Goal: Task Accomplishment & Management: Manage account settings

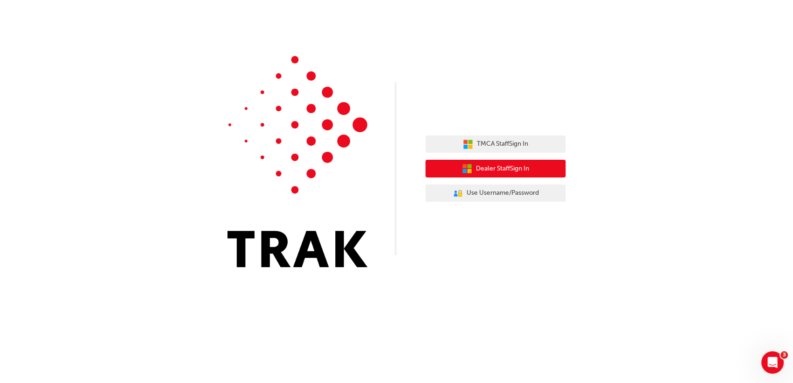
click at [500, 169] on span "Dealer Staff Sign In" at bounding box center [502, 168] width 53 height 11
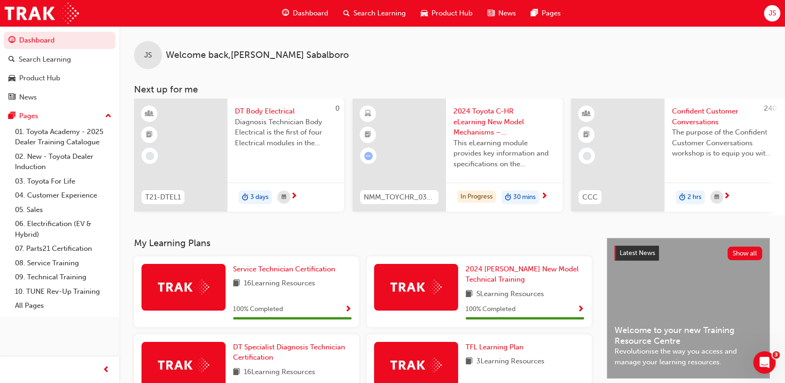
click at [771, 17] on span "JS" at bounding box center [771, 13] width 7 height 11
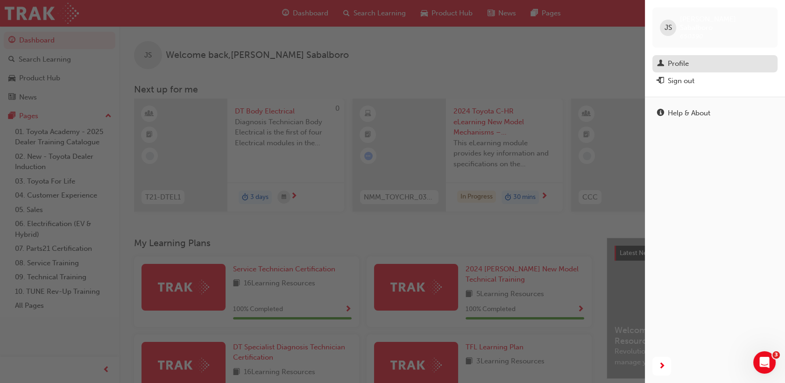
click at [702, 58] on div "Profile" at bounding box center [715, 64] width 116 height 12
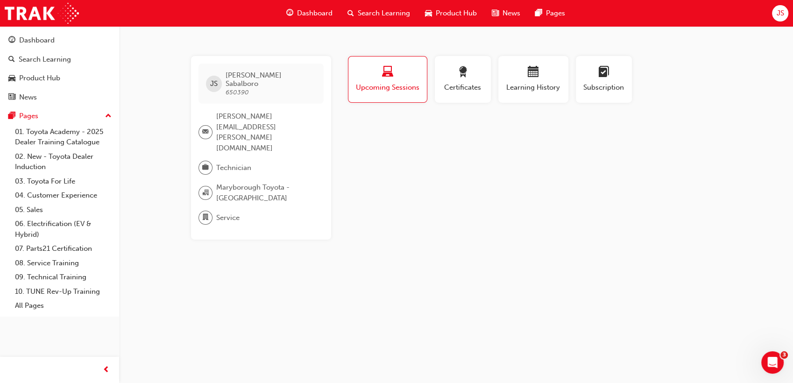
click at [390, 76] on span "laptop-icon" at bounding box center [387, 72] width 11 height 13
click at [513, 94] on button "Learning History" at bounding box center [533, 79] width 70 height 47
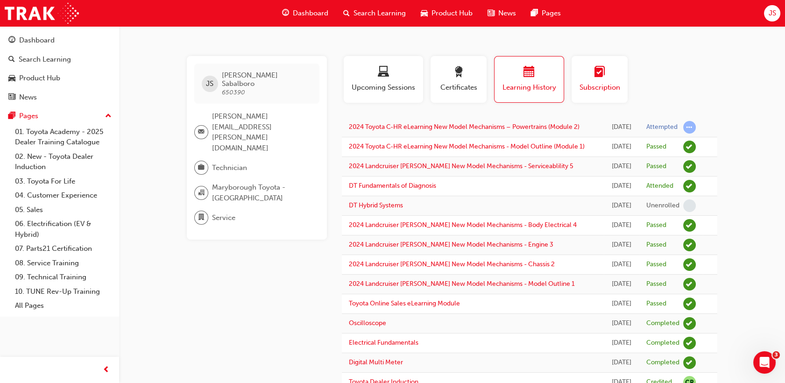
click at [590, 80] on div "Subscription" at bounding box center [600, 79] width 42 height 27
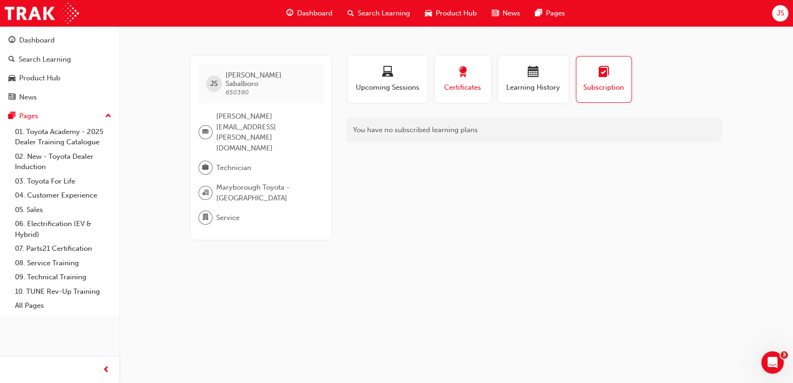
click at [444, 89] on span "Certificates" at bounding box center [463, 87] width 42 height 11
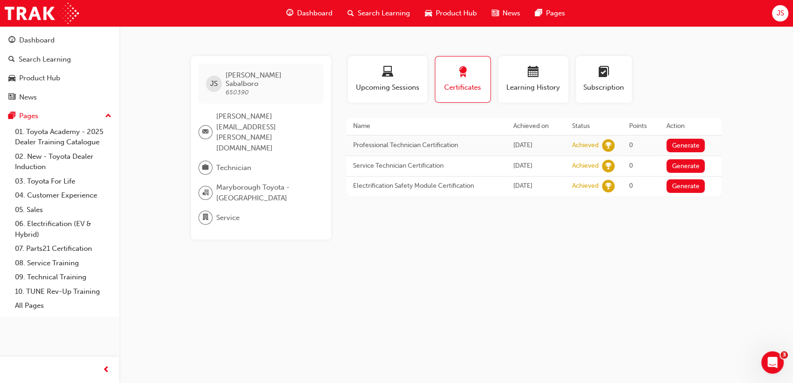
click at [204, 212] on span "department-icon" at bounding box center [205, 218] width 7 height 12
click at [777, 20] on div "JS" at bounding box center [780, 13] width 16 height 16
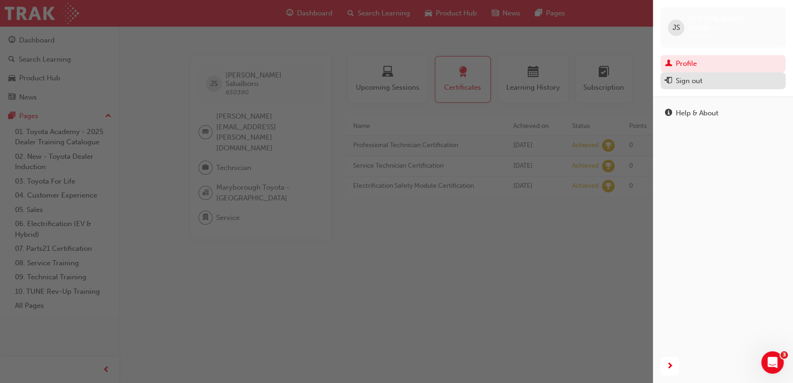
click at [729, 75] on div "Sign out" at bounding box center [723, 81] width 116 height 12
